Goal: Information Seeking & Learning: Learn about a topic

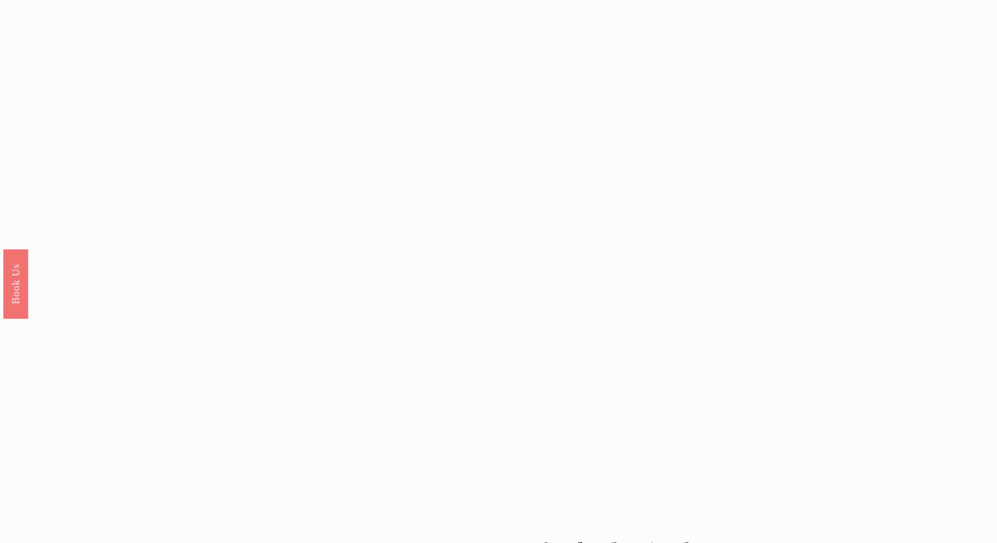
scroll to position [1148, 0]
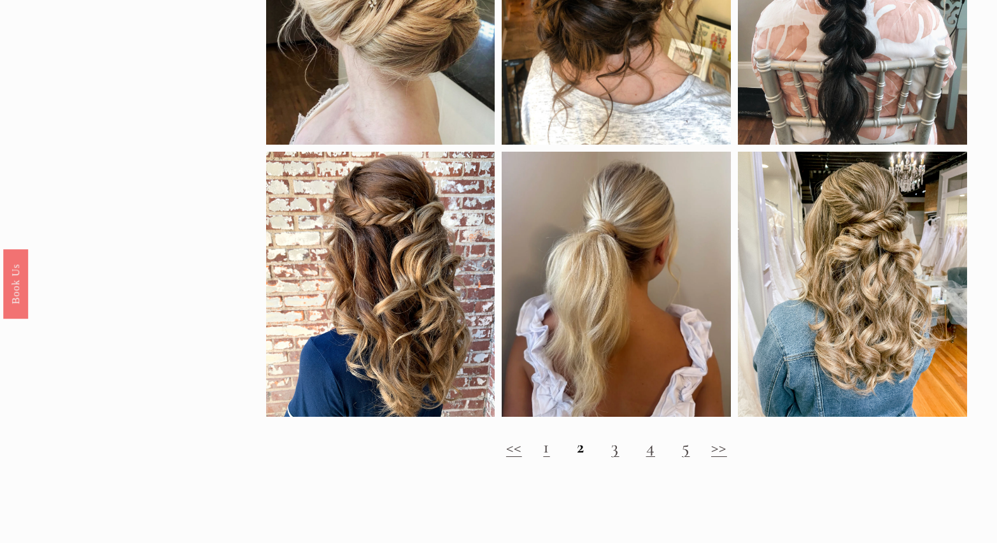
click at [615, 448] on link "3" at bounding box center [615, 447] width 8 height 22
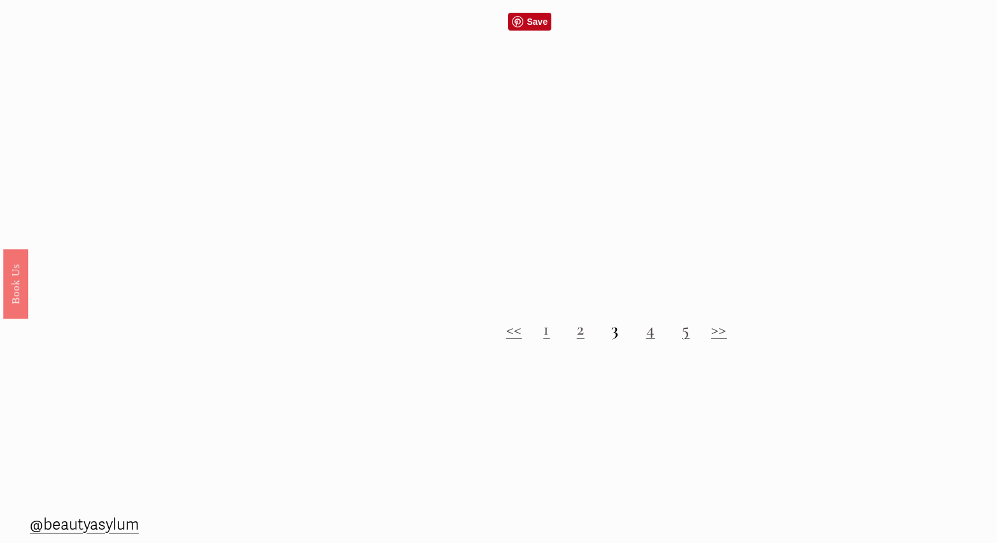
scroll to position [1218, 0]
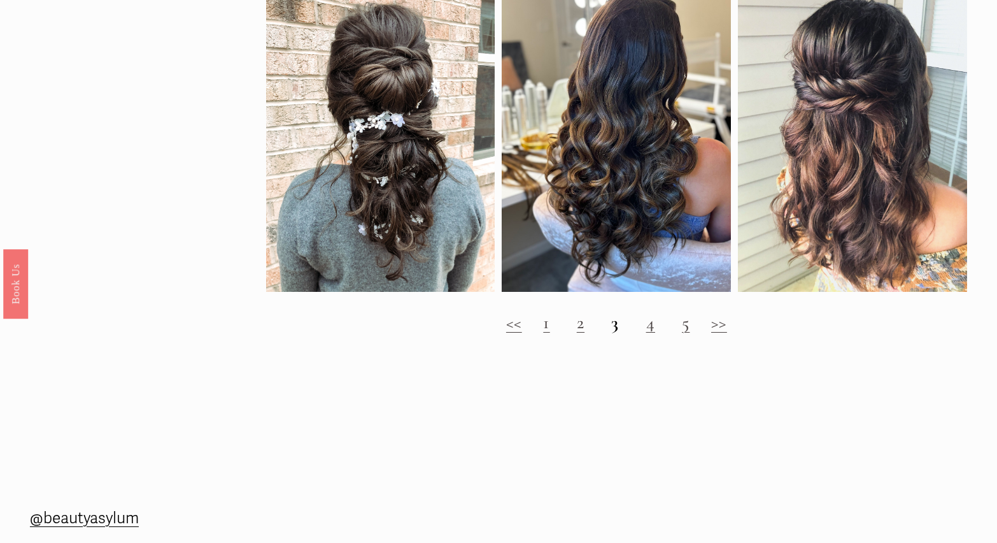
click at [650, 324] on link "4" at bounding box center [650, 322] width 9 height 22
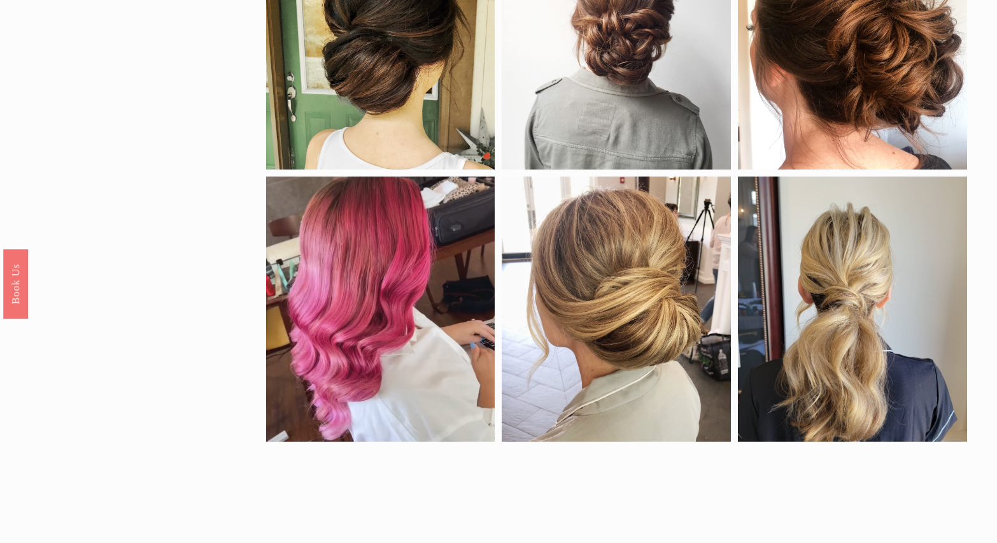
scroll to position [506, 0]
